Goal: Transaction & Acquisition: Obtain resource

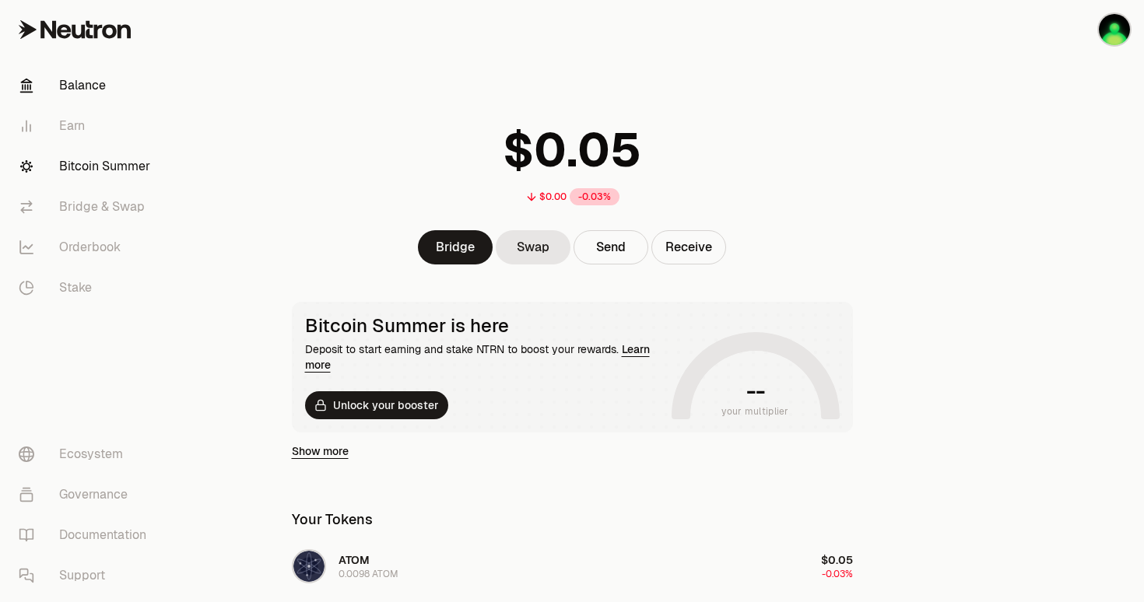
click at [128, 159] on link "Bitcoin Summer" at bounding box center [87, 166] width 162 height 40
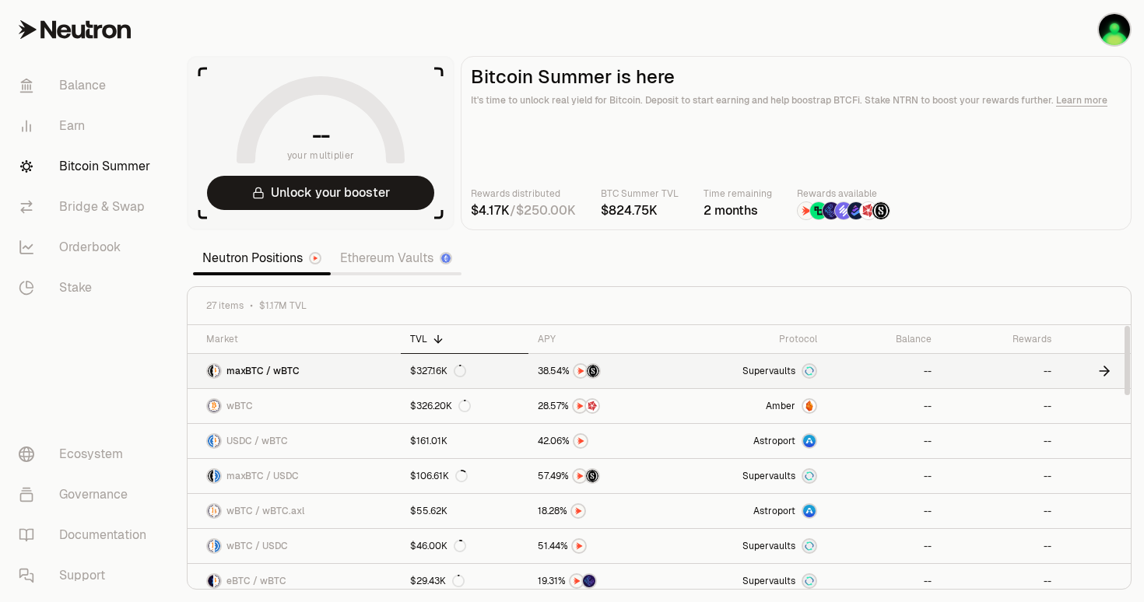
click at [717, 373] on link "Supervaults" at bounding box center [750, 371] width 149 height 34
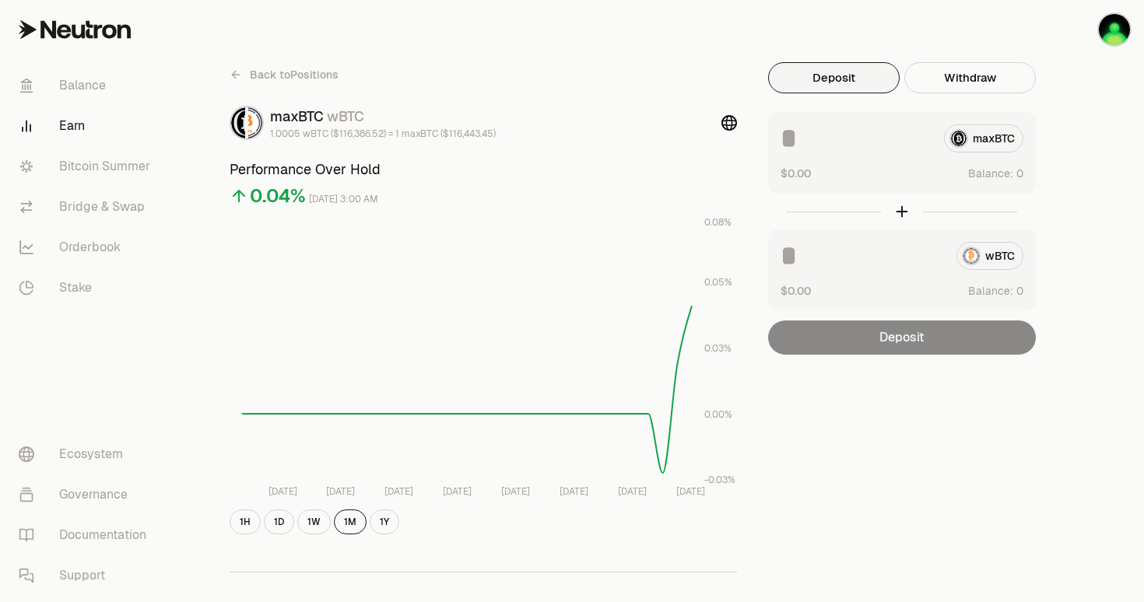
click at [856, 152] on input at bounding box center [855, 138] width 151 height 28
type input "***"
click at [826, 255] on input at bounding box center [861, 256] width 163 height 28
type input "***"
click at [114, 162] on link "Bitcoin Summer" at bounding box center [87, 166] width 162 height 40
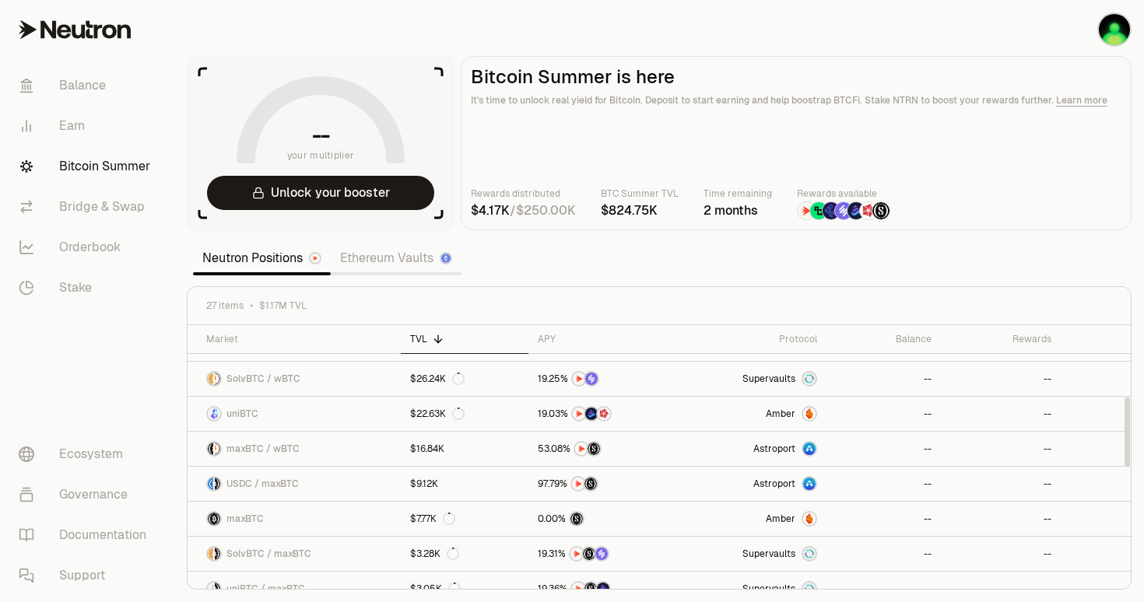
scroll to position [275, 0]
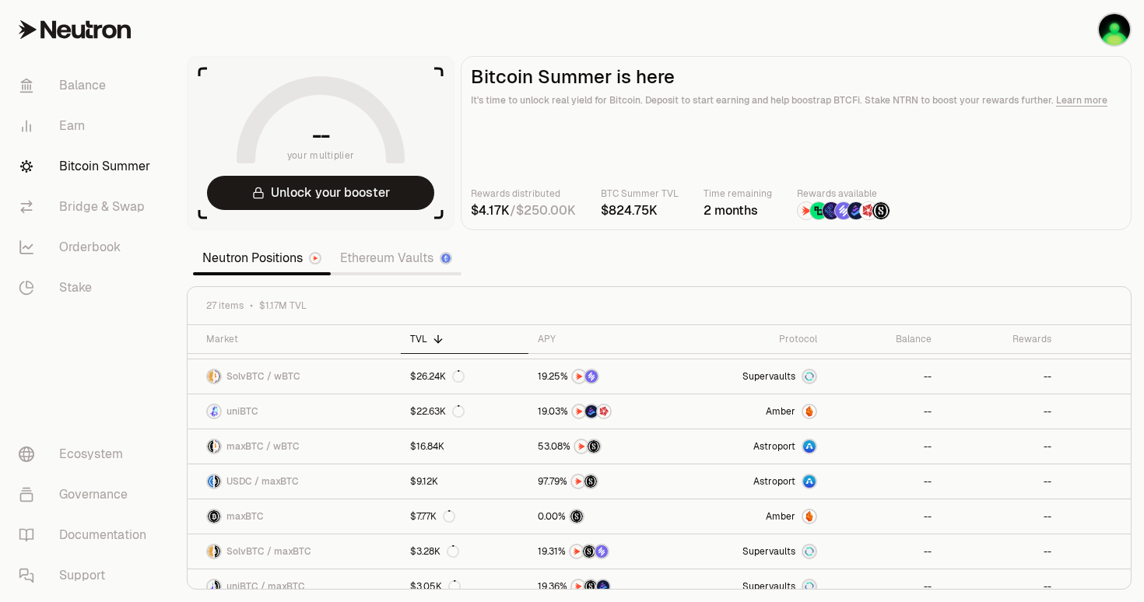
click at [503, 213] on span "K" at bounding box center [505, 211] width 9 height 12
click at [812, 211] on img at bounding box center [818, 210] width 17 height 17
click at [826, 214] on img at bounding box center [830, 210] width 17 height 17
click at [381, 260] on link "Ethereum Vaults" at bounding box center [396, 258] width 131 height 31
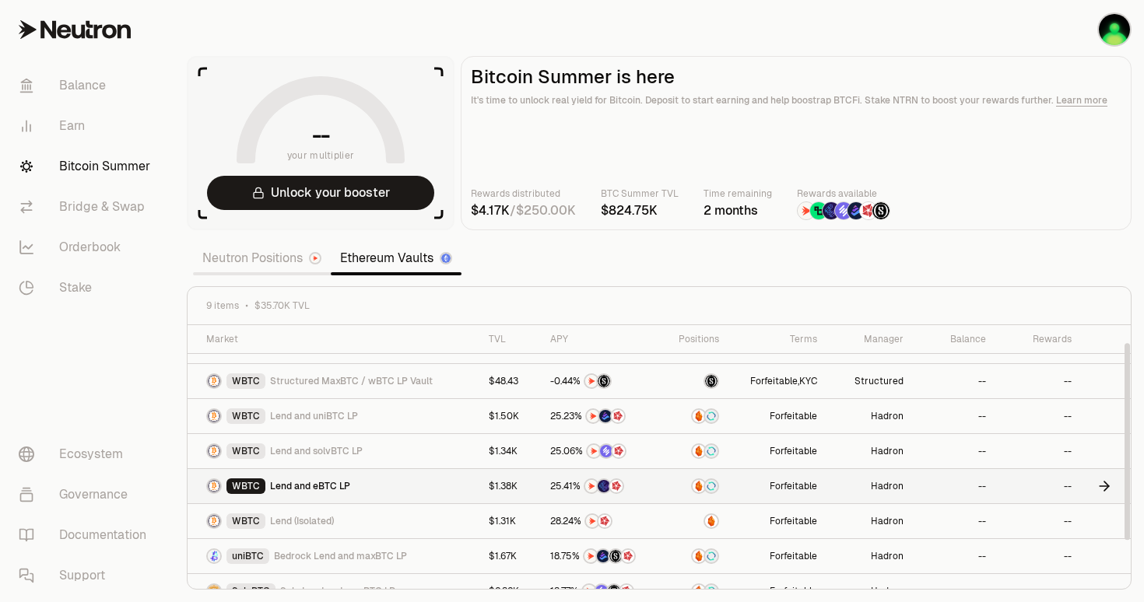
scroll to position [23, 0]
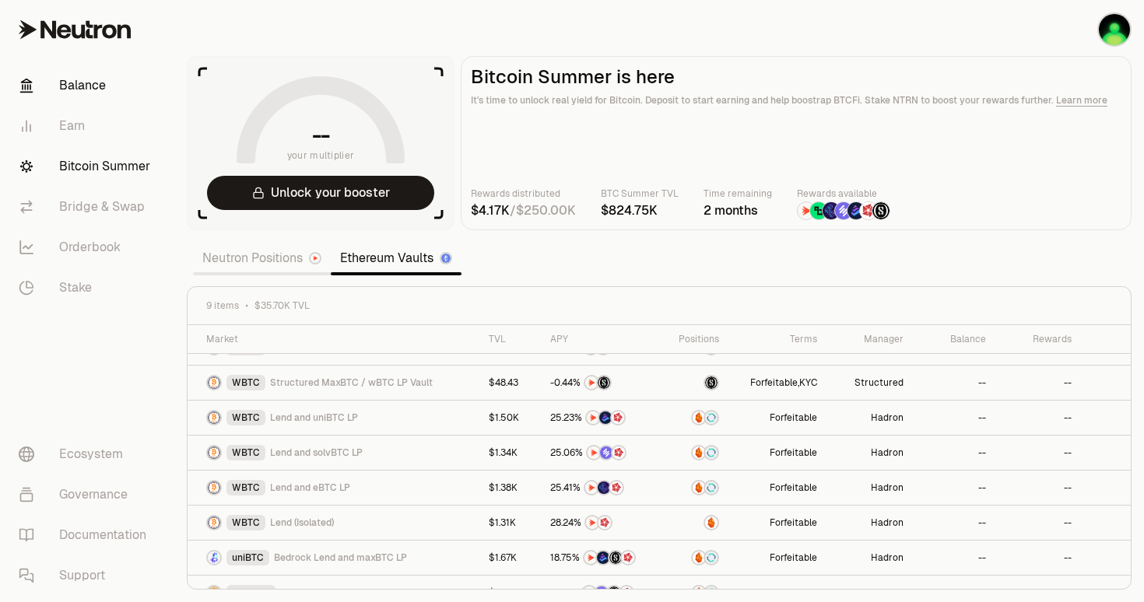
click at [109, 81] on link "Balance" at bounding box center [87, 85] width 162 height 40
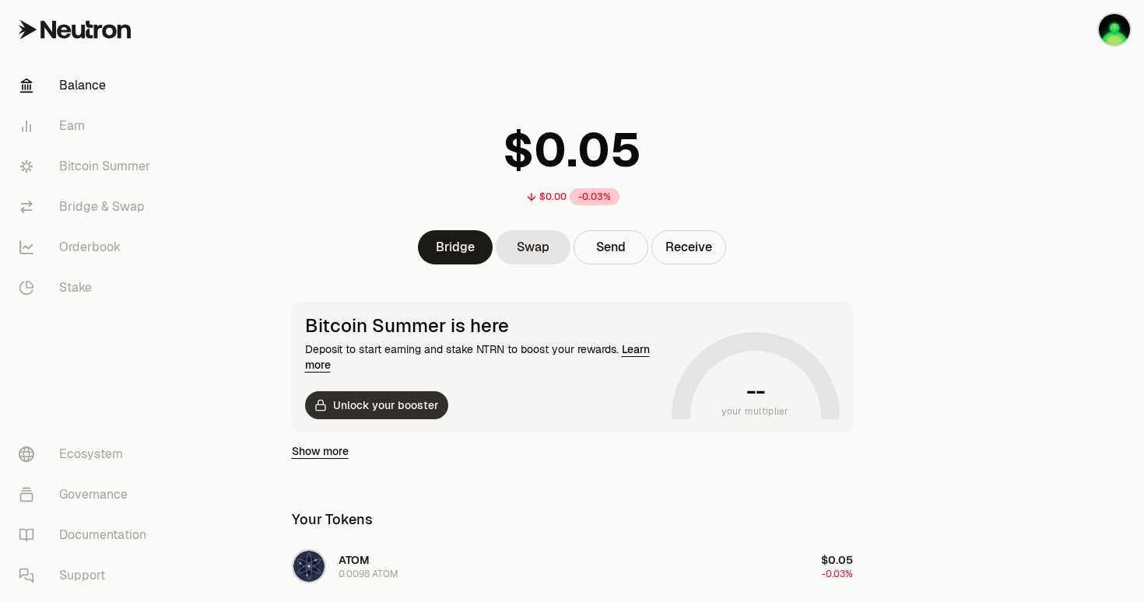
click at [423, 402] on button "Unlock your booster" at bounding box center [376, 405] width 143 height 28
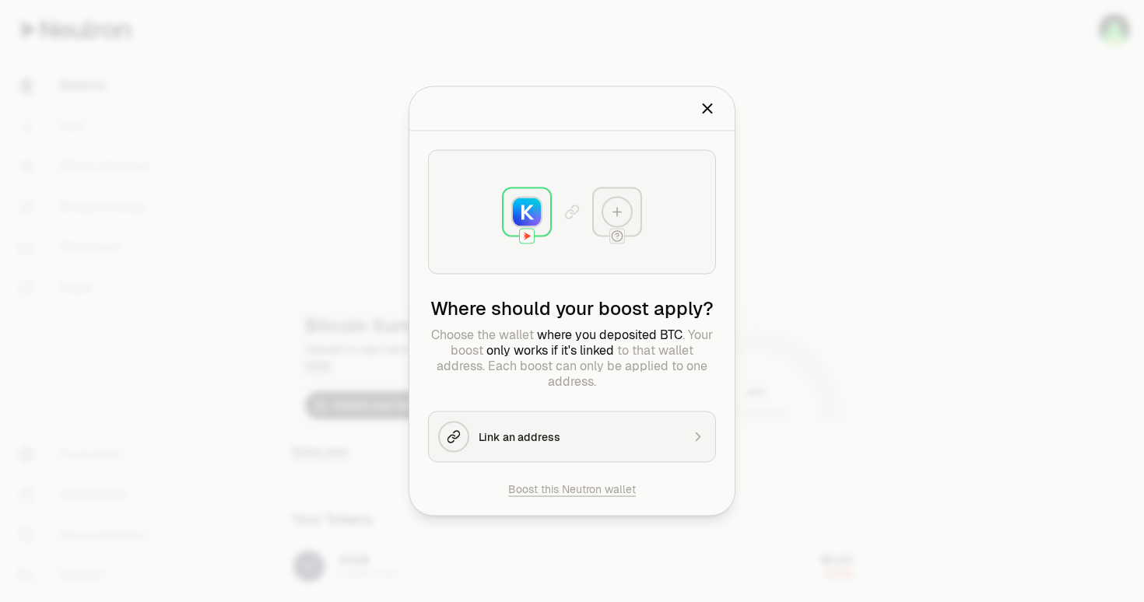
click at [622, 444] on div "Link an address" at bounding box center [580, 438] width 202 height 16
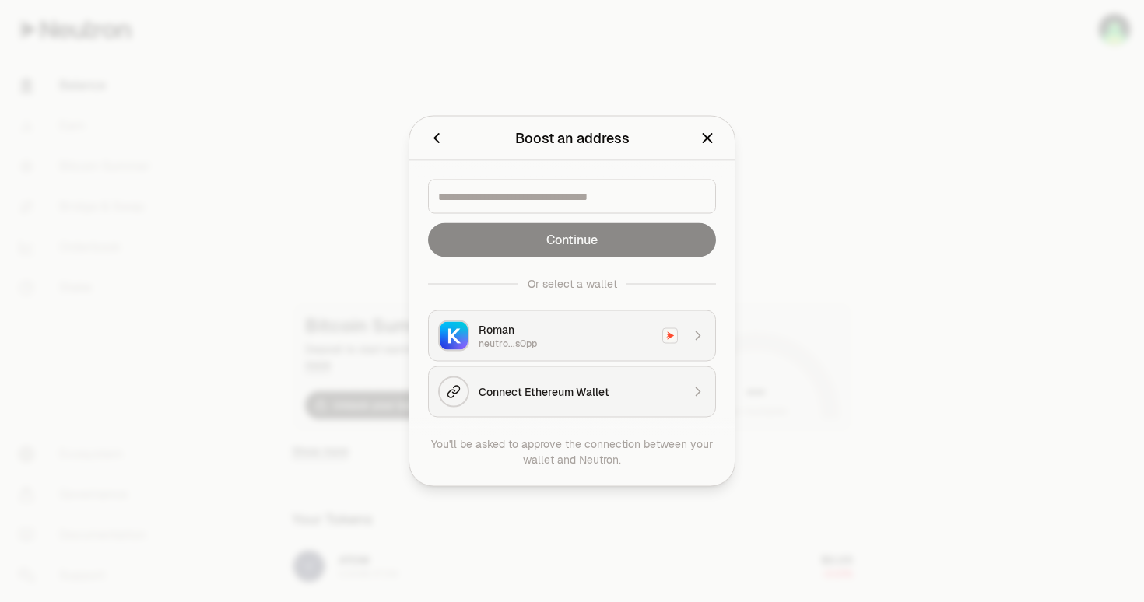
click at [712, 138] on icon "Close" at bounding box center [707, 138] width 17 height 17
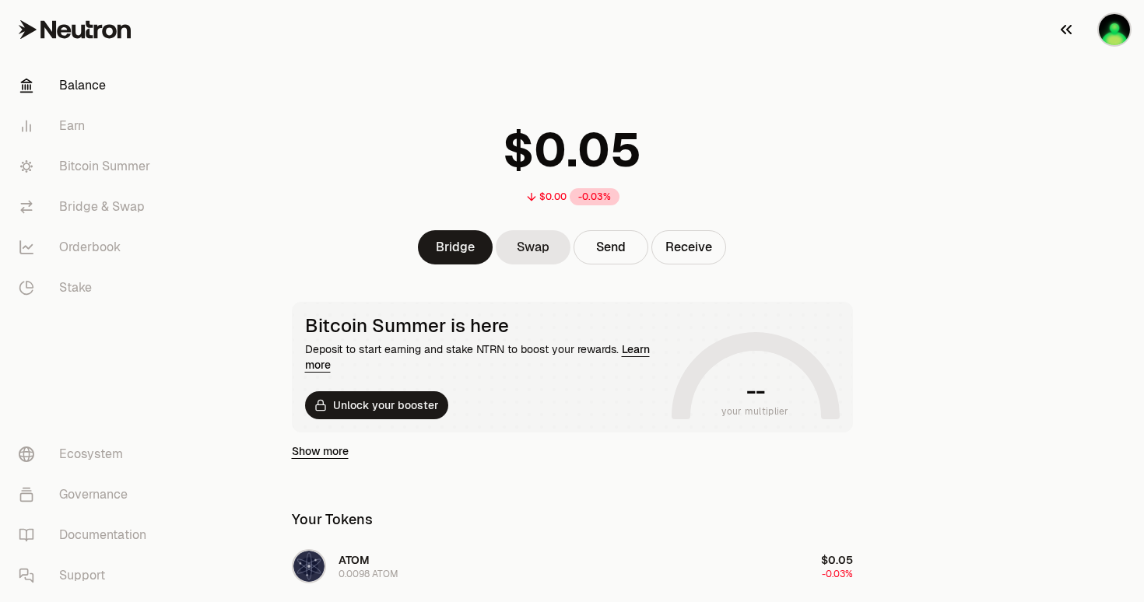
click at [1114, 27] on img "button" at bounding box center [1114, 29] width 31 height 31
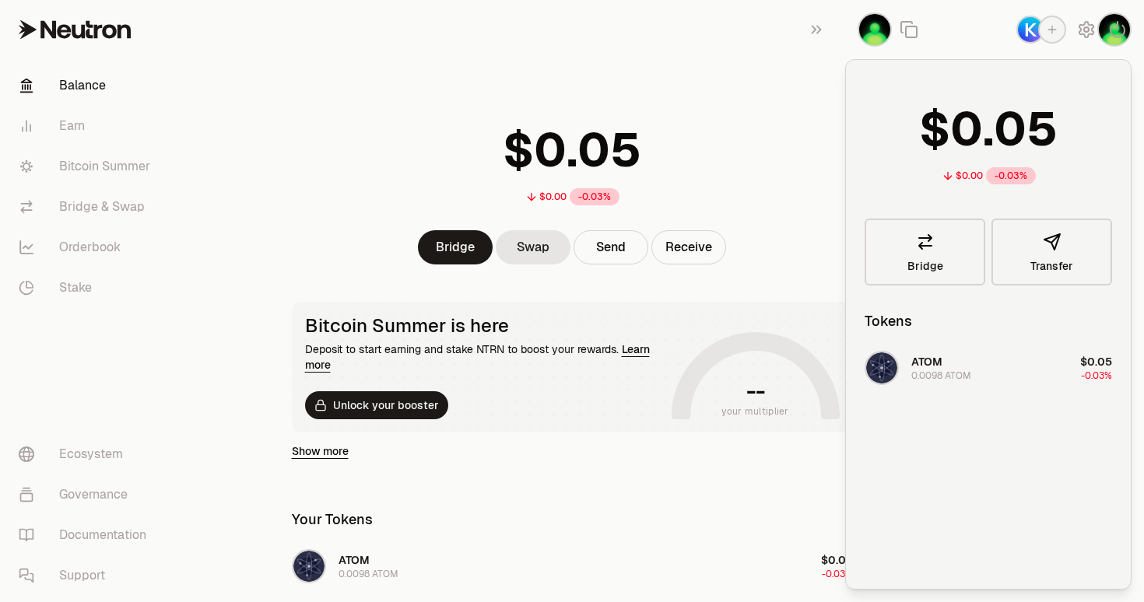
click at [812, 228] on div "$0.00 -0.03% Bridge Swap Send Receive" at bounding box center [572, 182] width 598 height 165
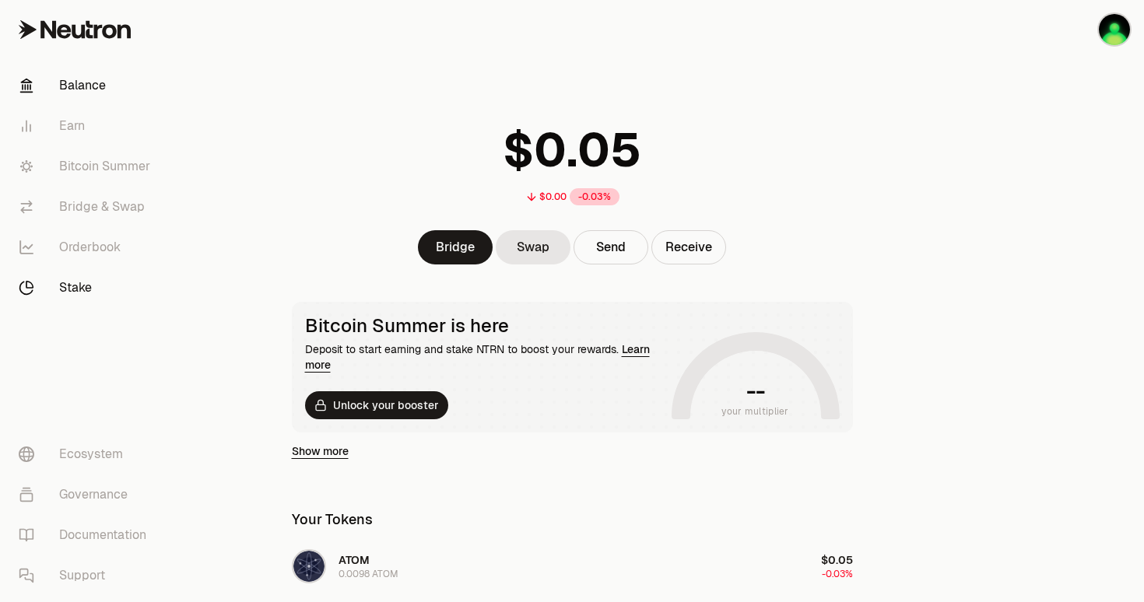
click at [87, 273] on link "Stake" at bounding box center [87, 288] width 162 height 40
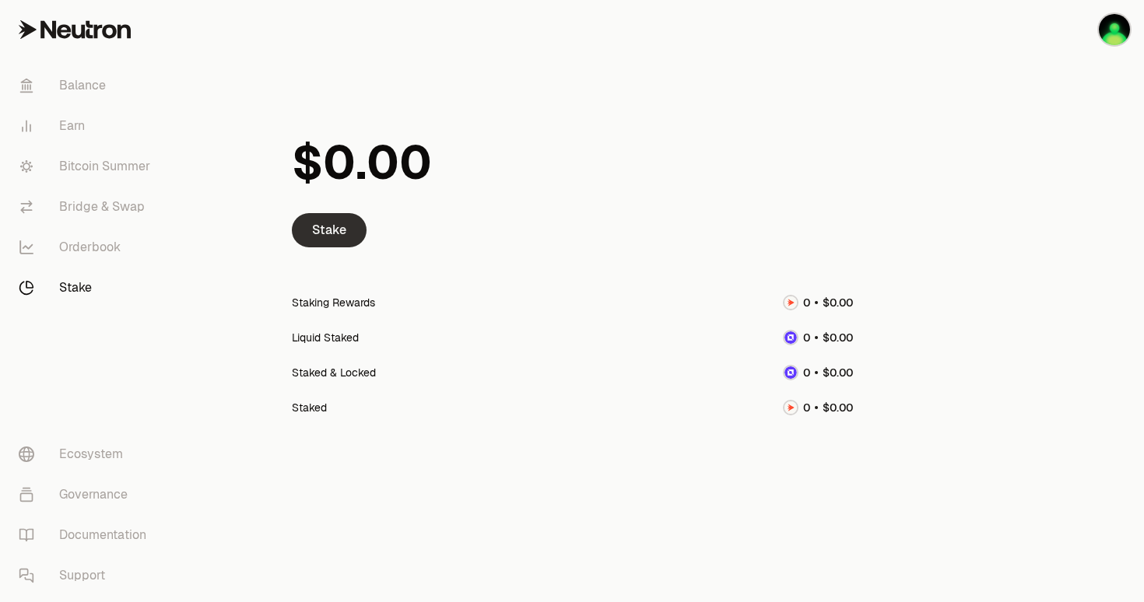
click at [338, 220] on link "Stake" at bounding box center [329, 230] width 75 height 34
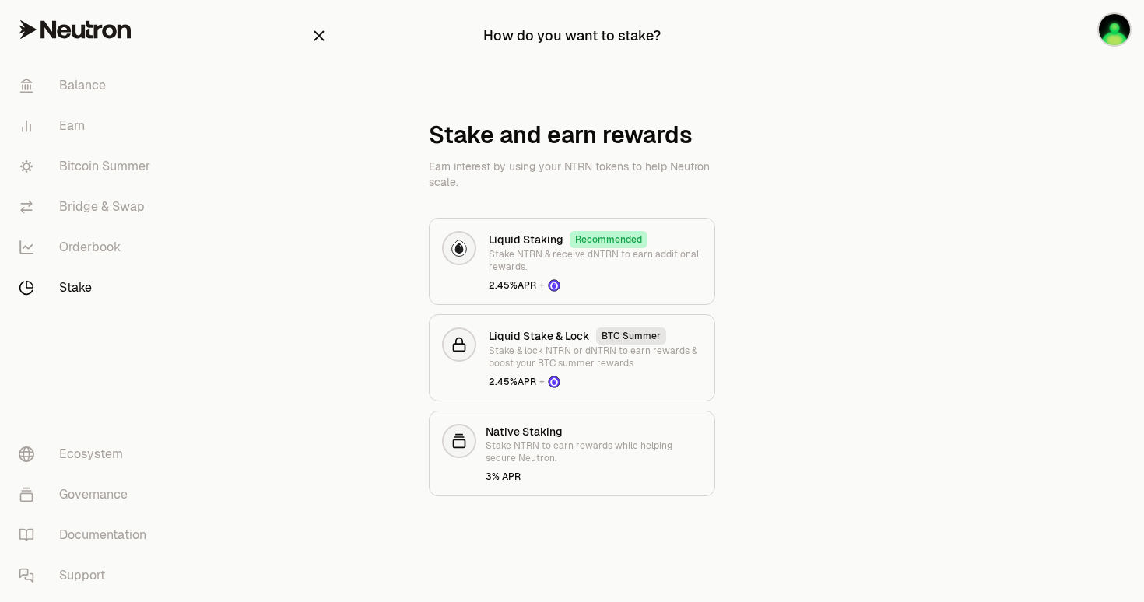
click at [325, 33] on icon "button" at bounding box center [318, 35] width 17 height 17
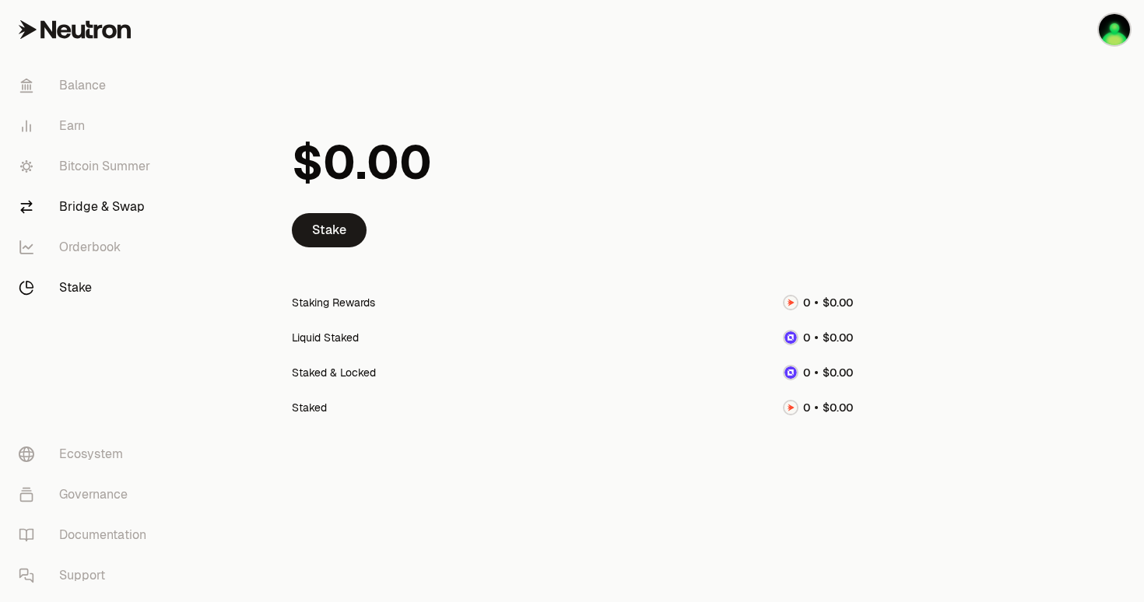
click at [134, 207] on link "Bridge & Swap" at bounding box center [87, 207] width 162 height 40
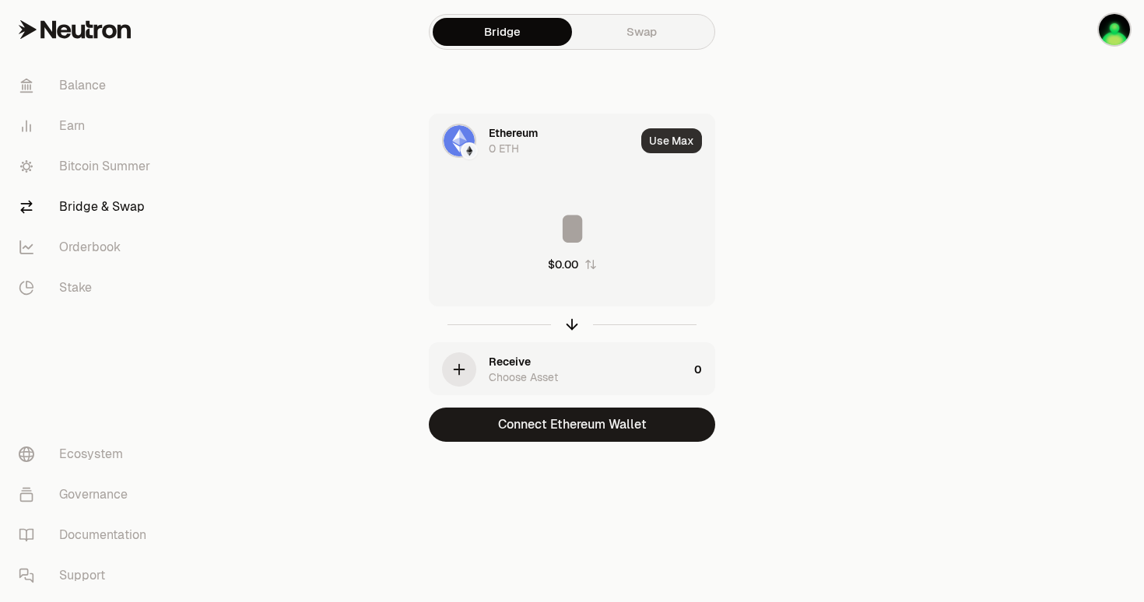
click at [668, 140] on button "Use Max" at bounding box center [671, 140] width 61 height 25
type input "*"
click at [668, 140] on div "Using Max" at bounding box center [672, 140] width 83 height 53
click at [560, 376] on div "Receive Choose Asset" at bounding box center [588, 369] width 199 height 31
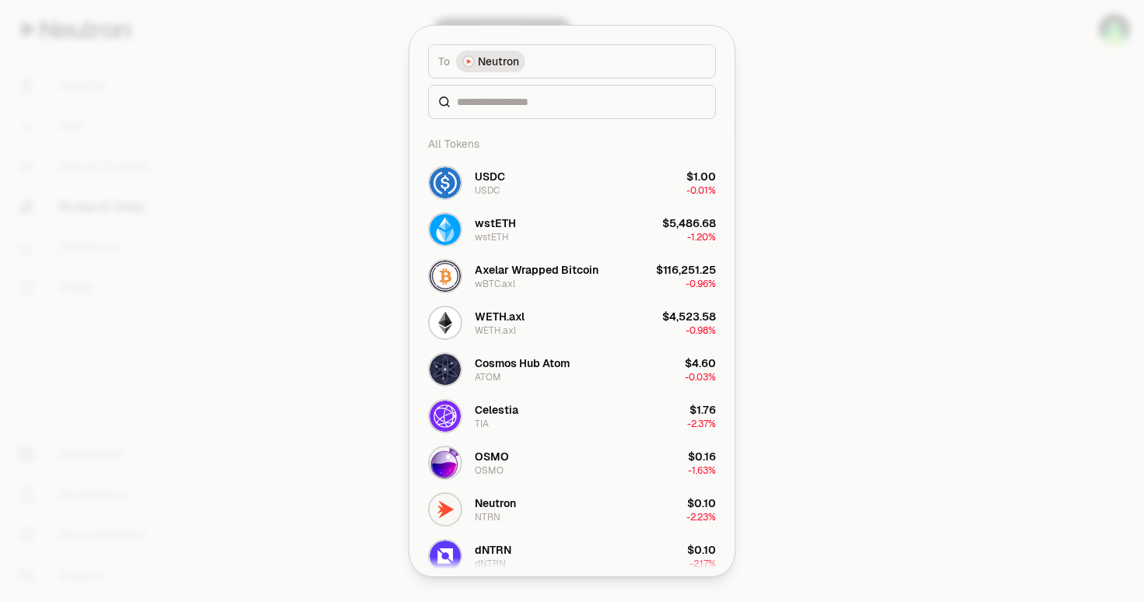
click at [902, 246] on div at bounding box center [572, 301] width 1144 height 602
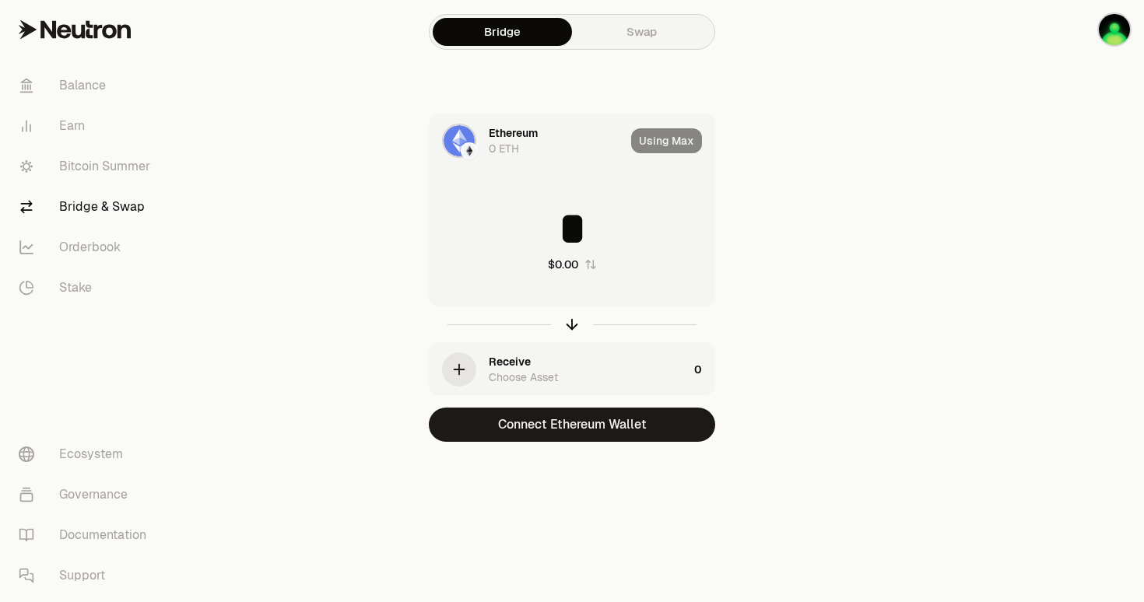
click at [633, 37] on link "Swap" at bounding box center [641, 32] width 139 height 28
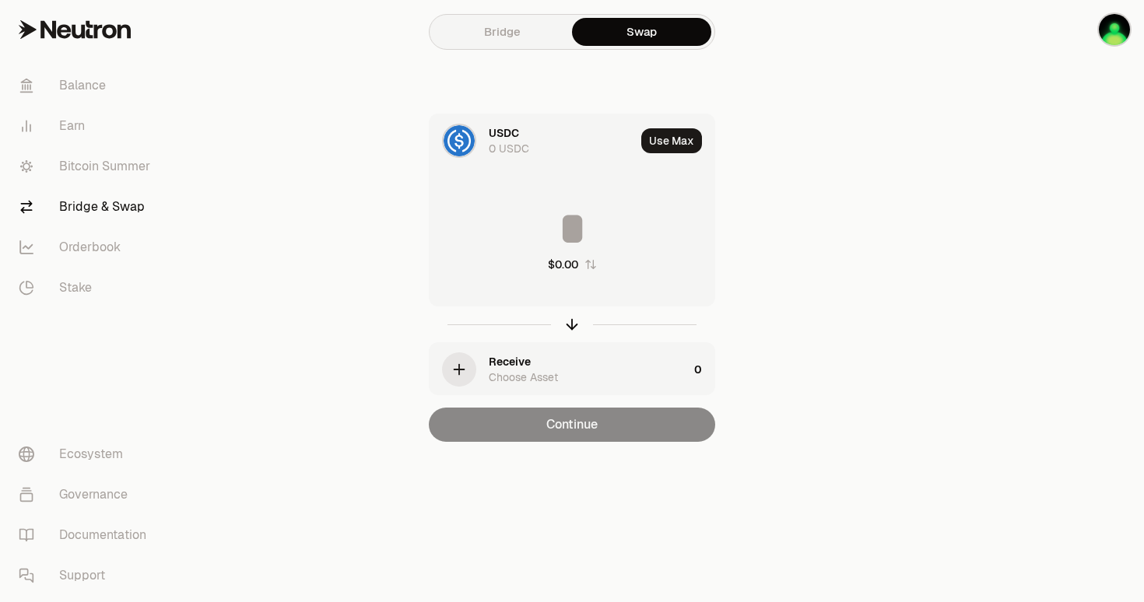
click at [460, 144] on img at bounding box center [459, 140] width 31 height 31
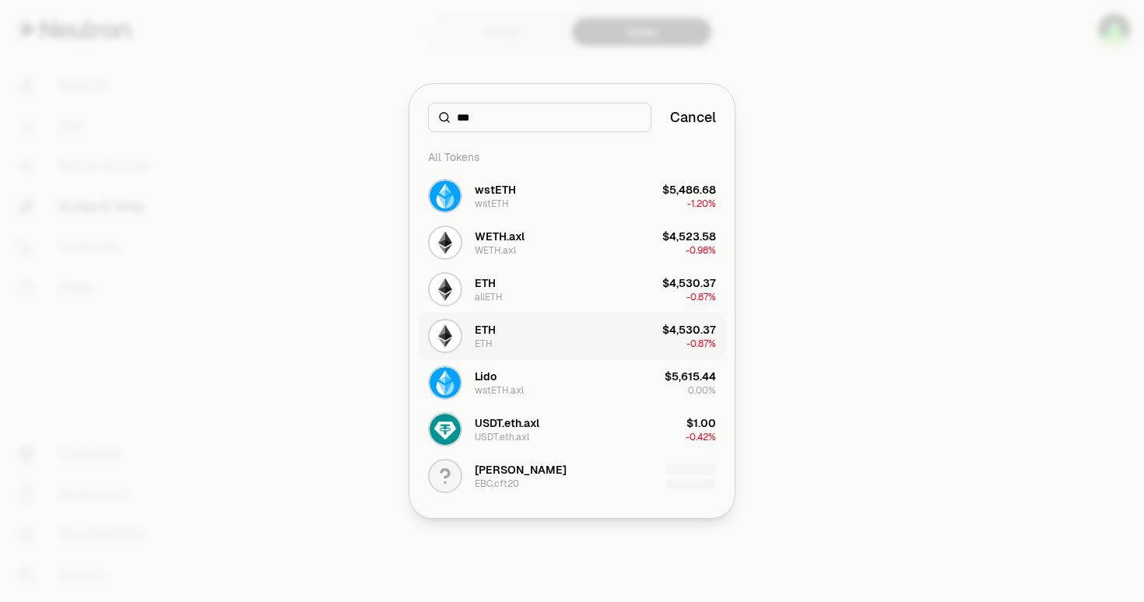
type input "***"
click at [504, 340] on button "ETH ETH $4,530.37 -0.87%" at bounding box center [572, 336] width 307 height 47
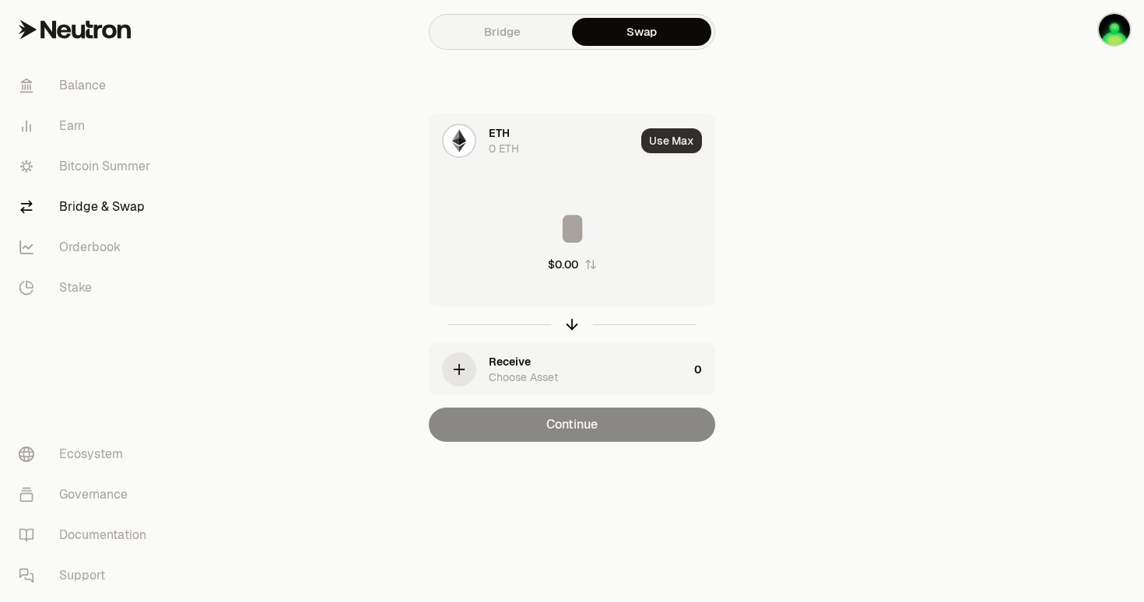
click at [669, 148] on button "Use Max" at bounding box center [671, 140] width 61 height 25
type input "*"
click at [507, 135] on div "ETH" at bounding box center [499, 133] width 21 height 16
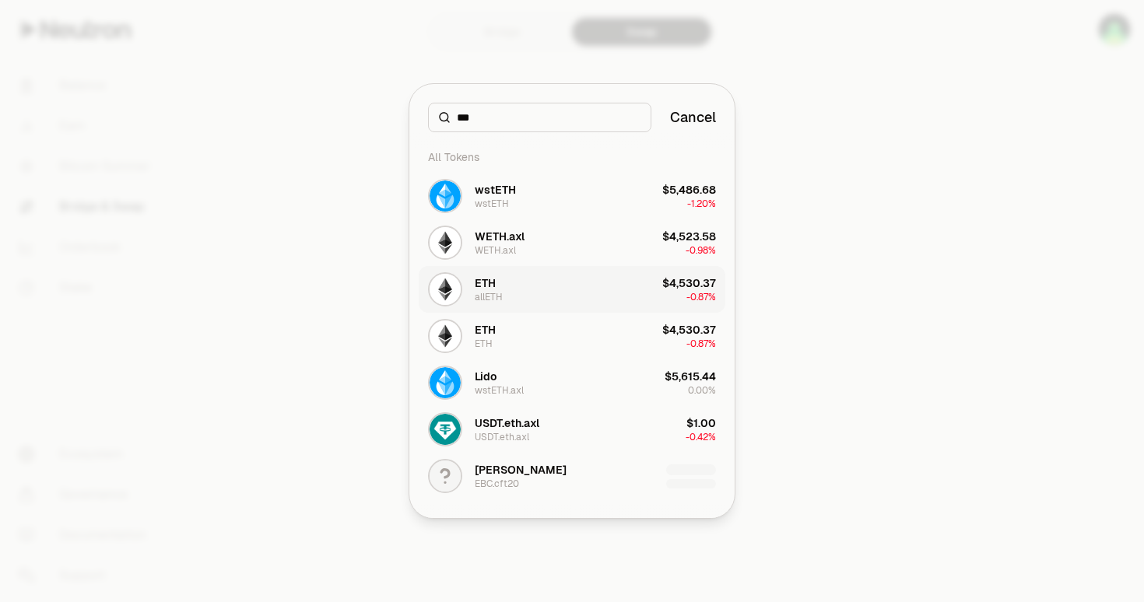
type input "***"
click at [524, 296] on button "ETH allETH $4,530.37 -0.87%" at bounding box center [572, 289] width 307 height 47
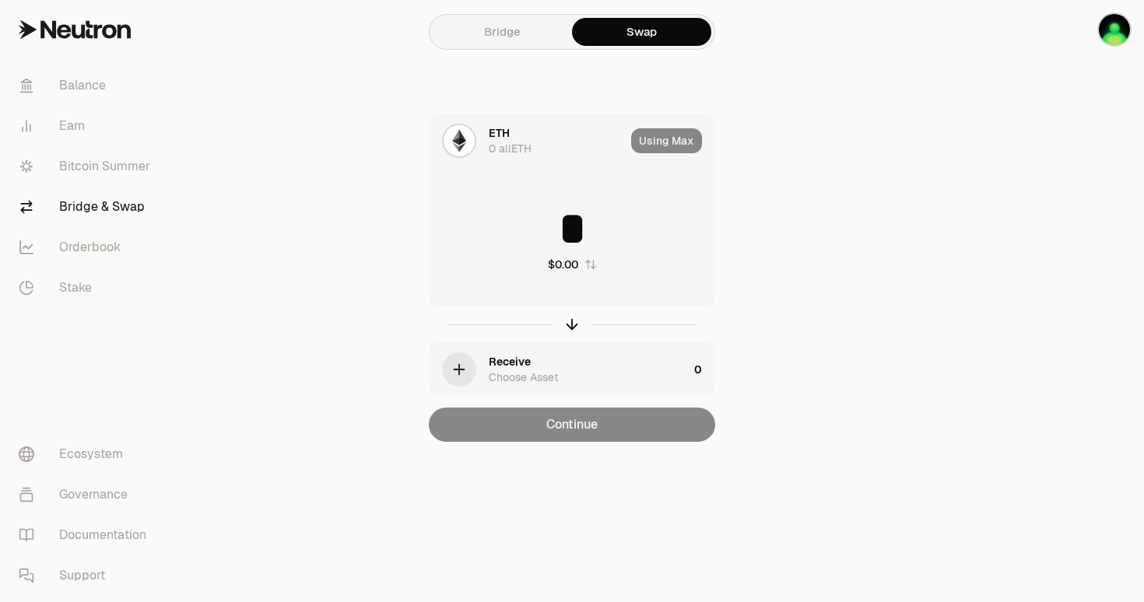
click at [669, 130] on div "Using Max" at bounding box center [672, 140] width 83 height 53
click at [495, 31] on link "Bridge" at bounding box center [502, 32] width 139 height 28
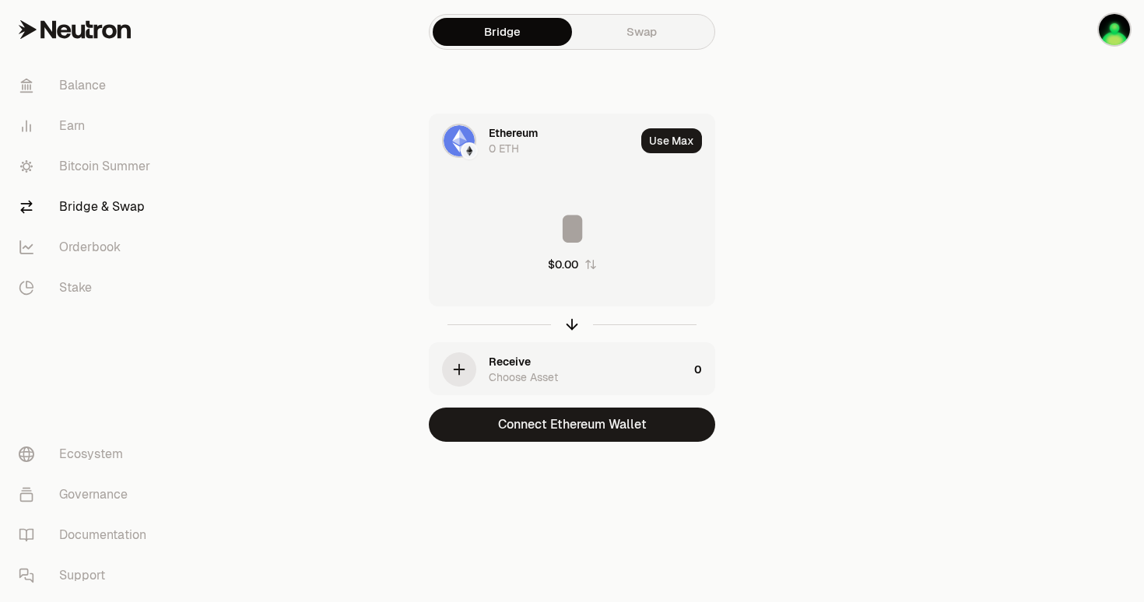
click at [488, 133] on div "Ethereum 0 ETH" at bounding box center [532, 140] width 205 height 53
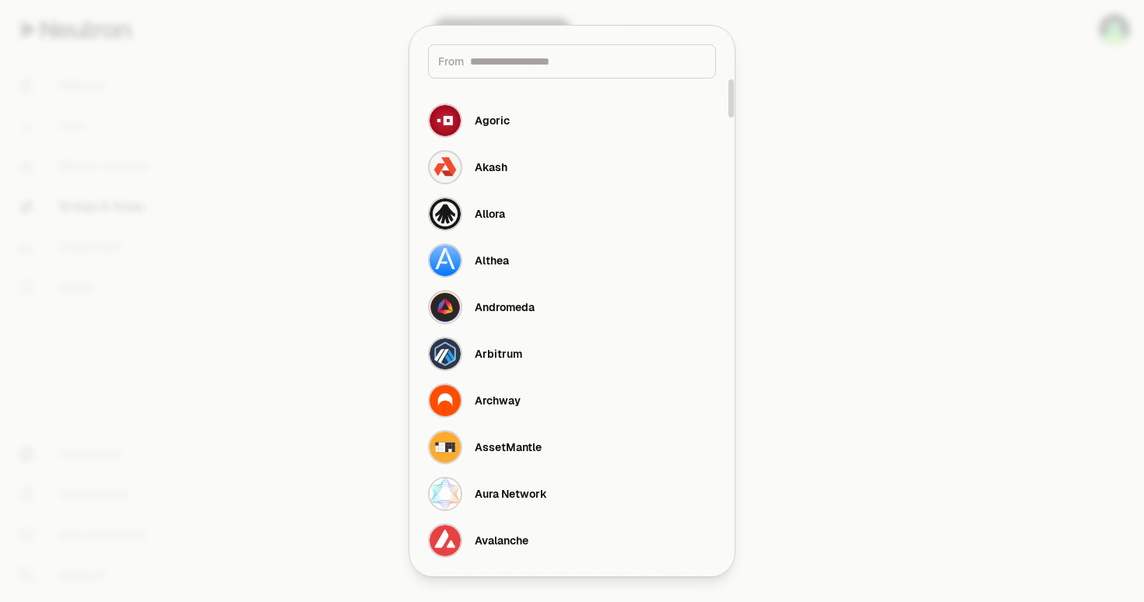
click at [488, 133] on div "Agoric" at bounding box center [469, 120] width 82 height 34
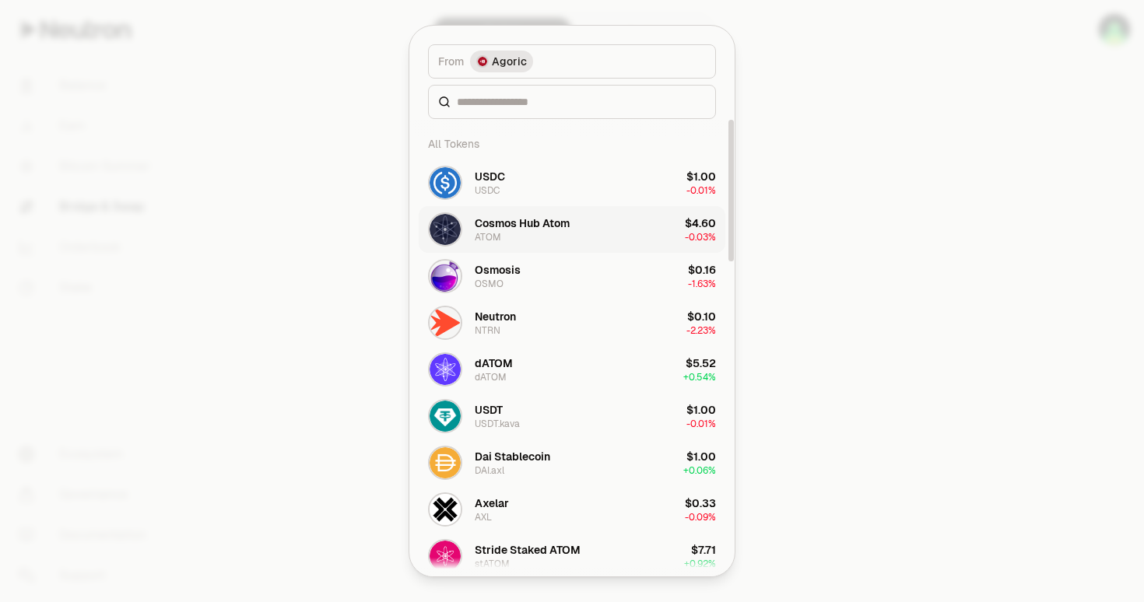
click at [568, 237] on div "Cosmos Hub Atom ATOM" at bounding box center [522, 230] width 95 height 28
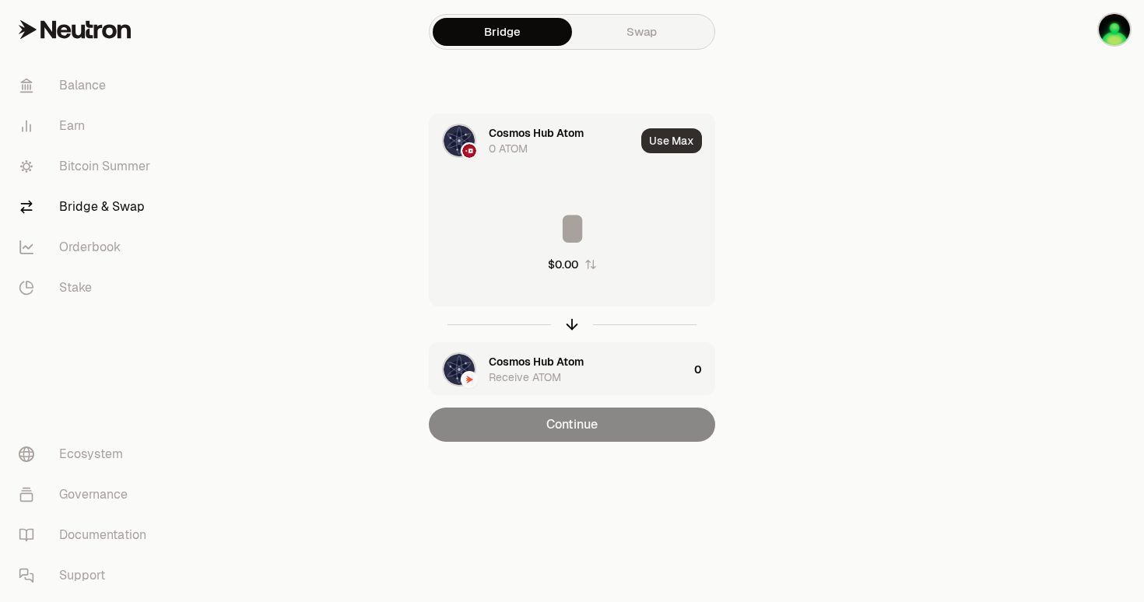
click at [659, 144] on button "Use Max" at bounding box center [671, 140] width 61 height 25
type input "*"
click at [659, 144] on div "Using Max" at bounding box center [672, 140] width 83 height 53
click at [466, 141] on img at bounding box center [459, 140] width 31 height 31
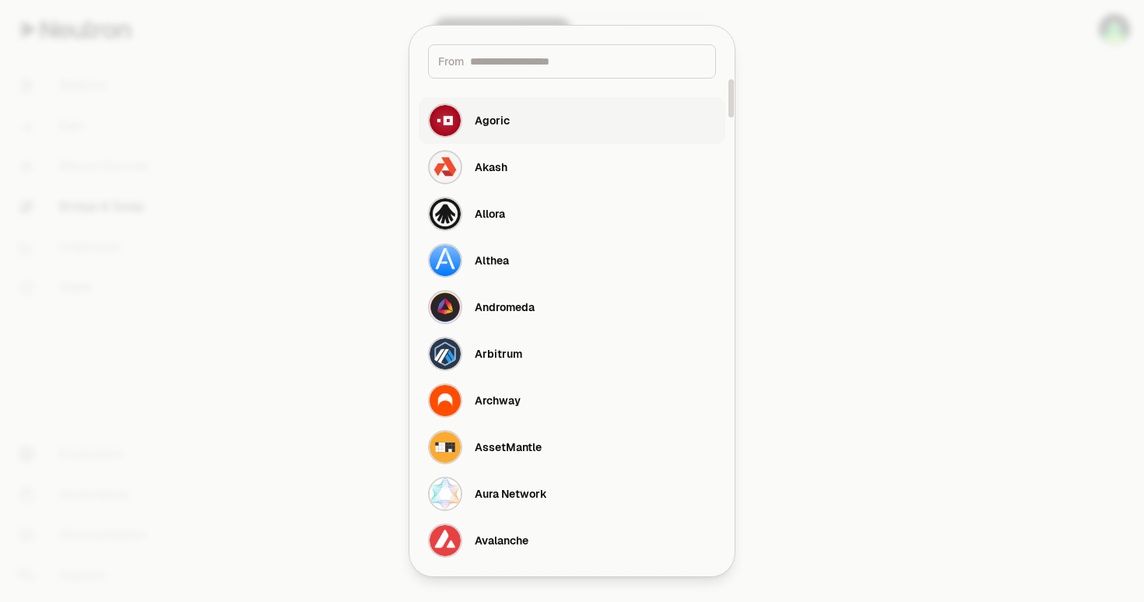
click at [498, 136] on div "Agoric" at bounding box center [469, 120] width 82 height 34
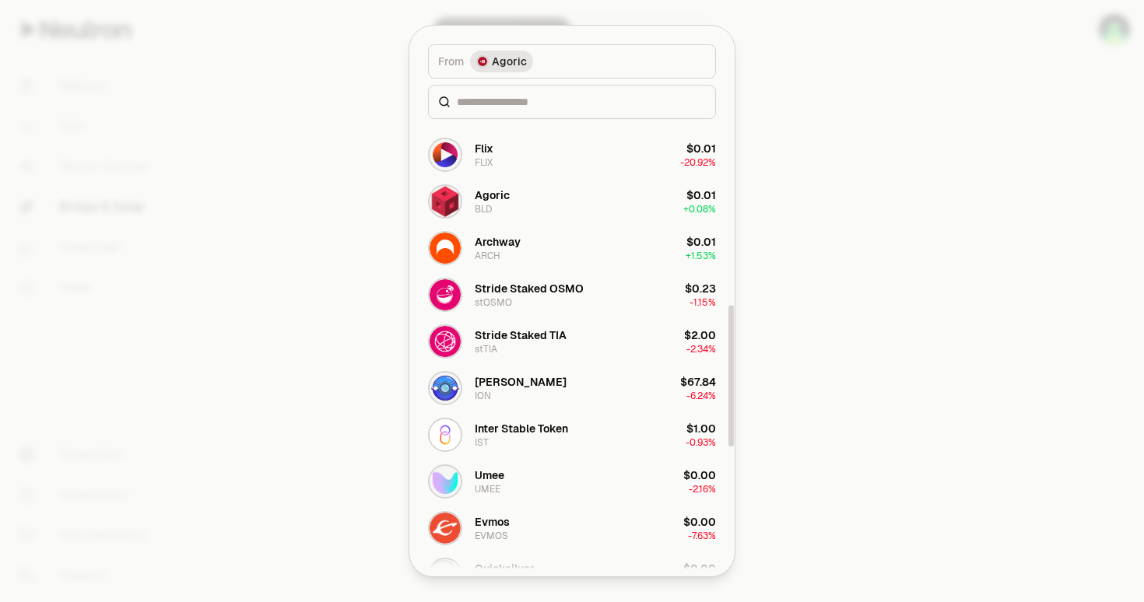
scroll to position [581, 0]
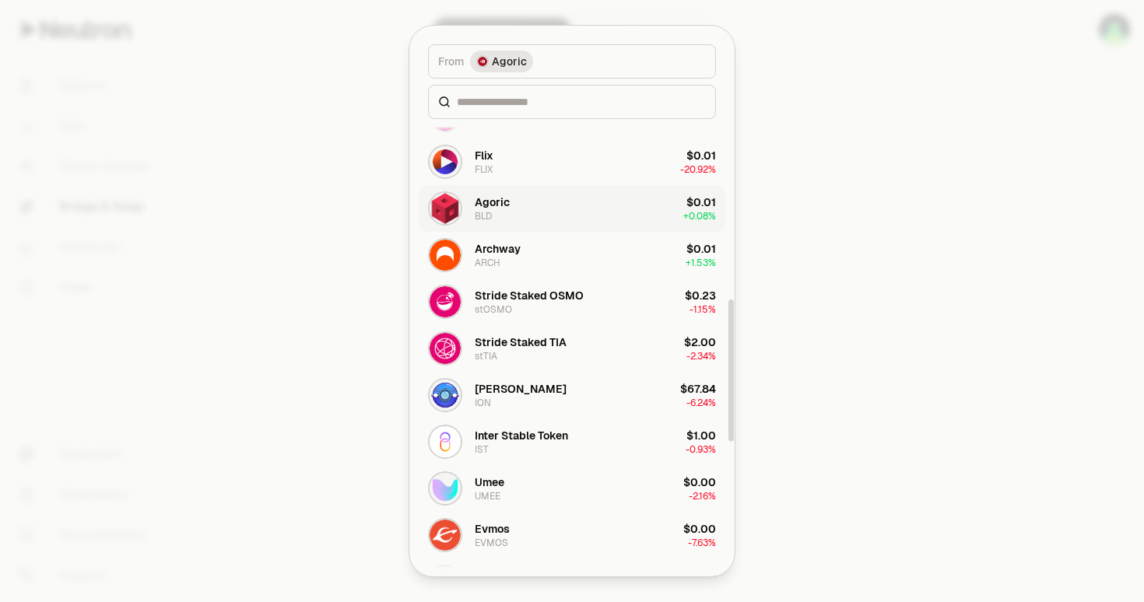
click at [519, 219] on button "Agoric BLD $0.01 + 0.08%" at bounding box center [572, 208] width 307 height 47
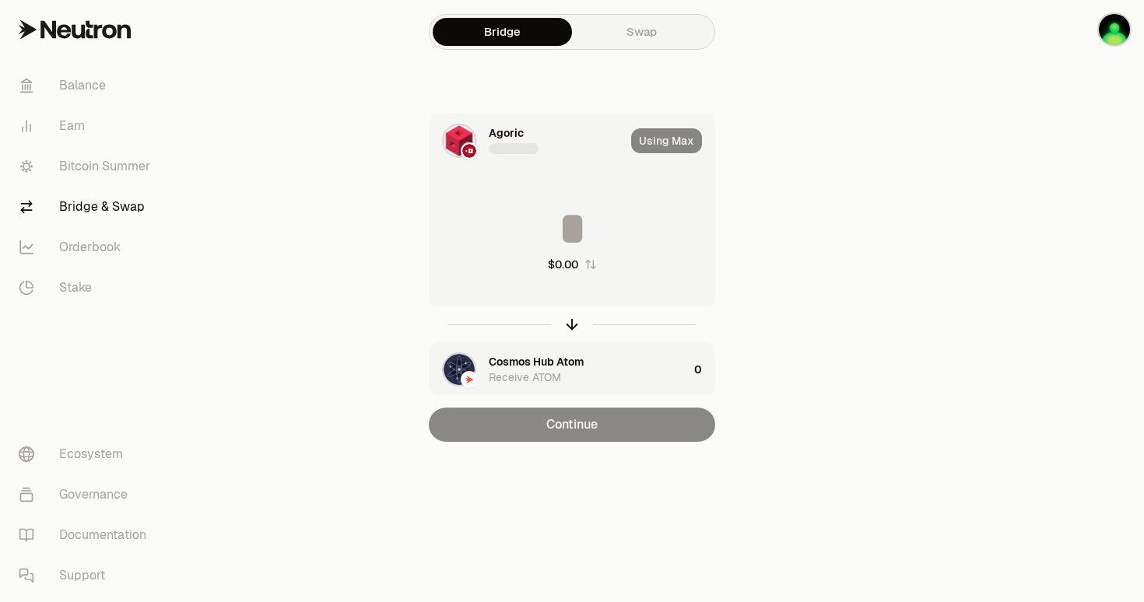
type input "********"
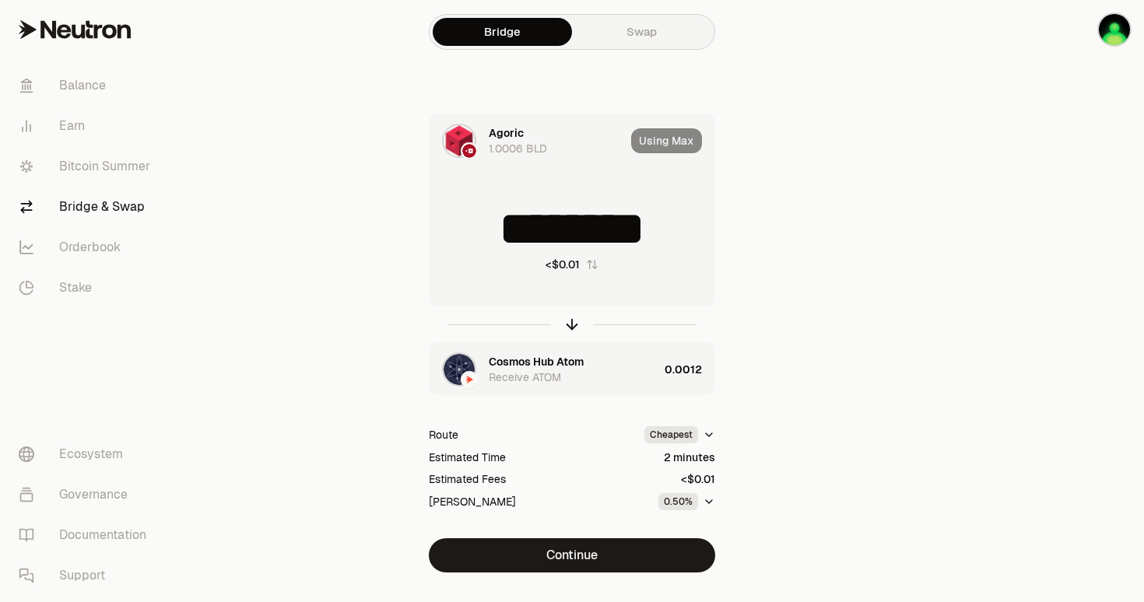
click at [646, 32] on link "Swap" at bounding box center [641, 32] width 139 height 28
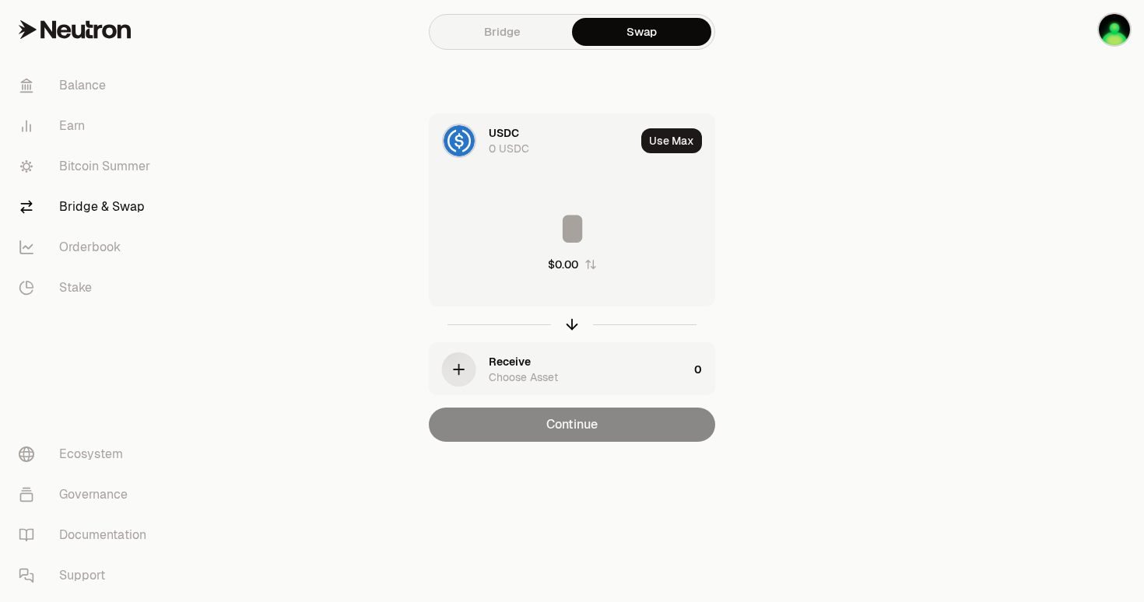
click at [491, 9] on div "Bridge Swap USDC 0 USDC Use Max $0.00 Receive Choose Asset 0 Continue" at bounding box center [572, 252] width 560 height 504
click at [489, 36] on link "Bridge" at bounding box center [502, 32] width 139 height 28
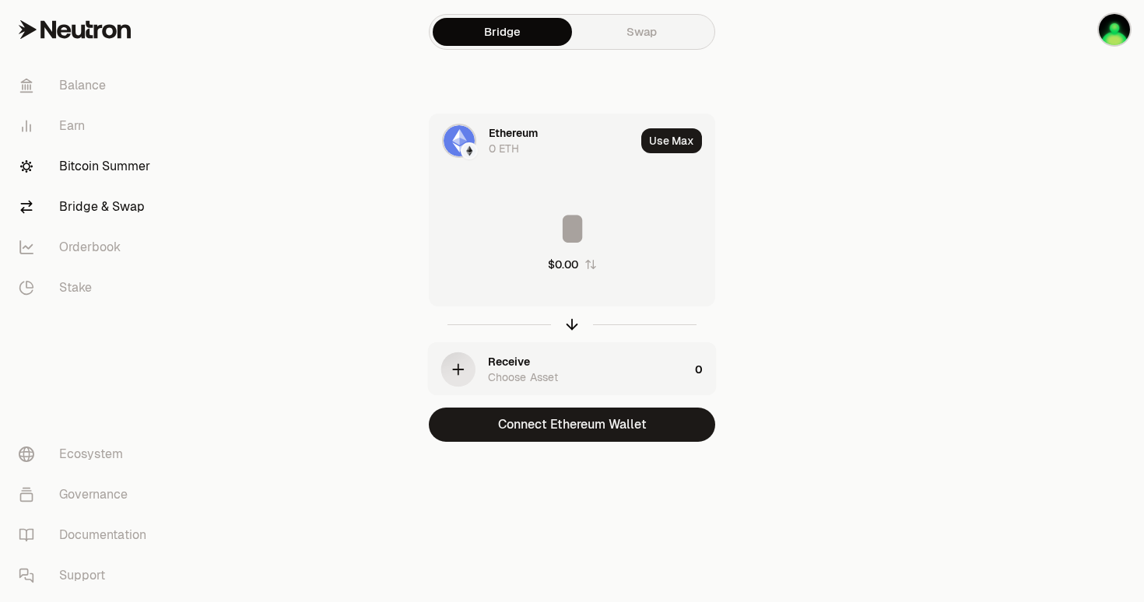
click at [132, 163] on link "Bitcoin Summer" at bounding box center [87, 166] width 162 height 40
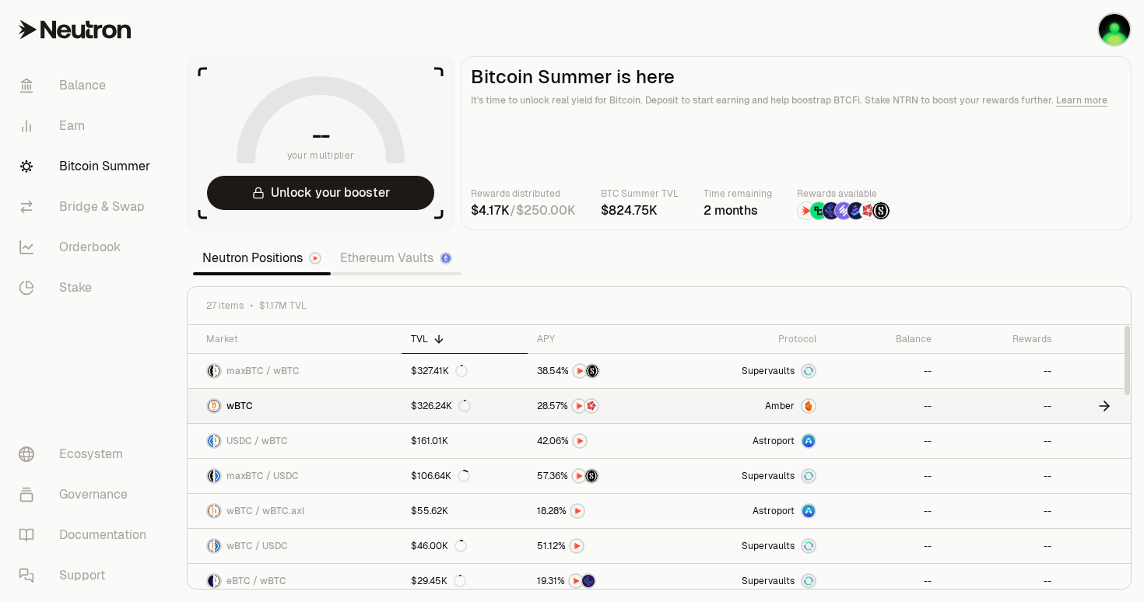
click at [507, 412] on link "$326.24K" at bounding box center [465, 406] width 126 height 34
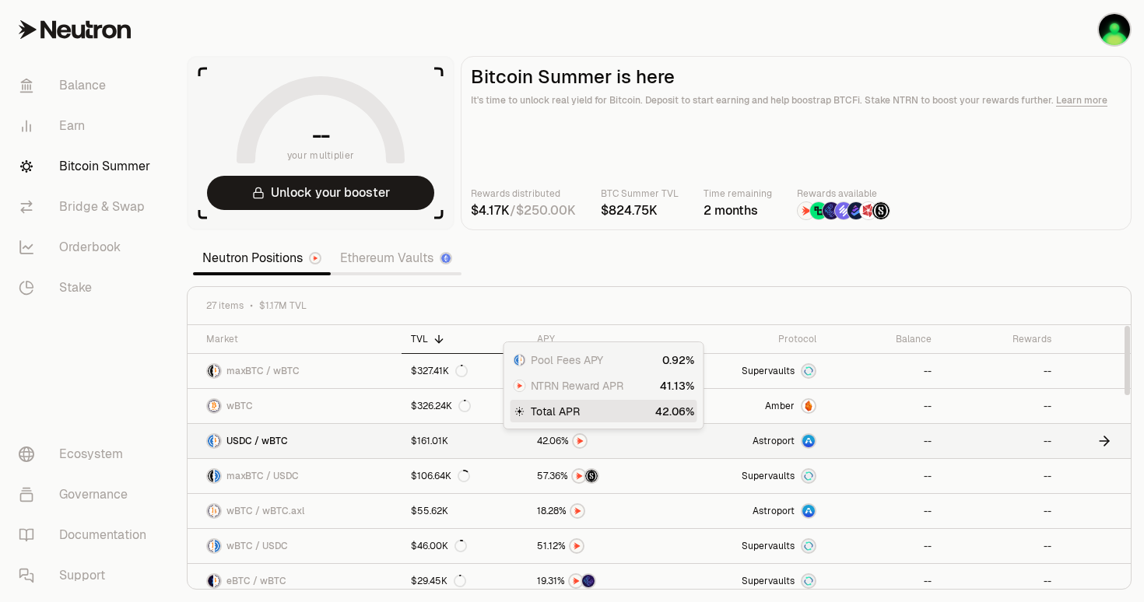
click at [535, 447] on span "0 1 2 3 4 5 6 7 8 9 0 1 2 3 4 5 6 7 8 9 . 0 1 2 3 4 5 6 7 8 9 0 1 2 3 4 5 6 7 8…" at bounding box center [548, 441] width 33 height 14
